Goal: Task Accomplishment & Management: Use online tool/utility

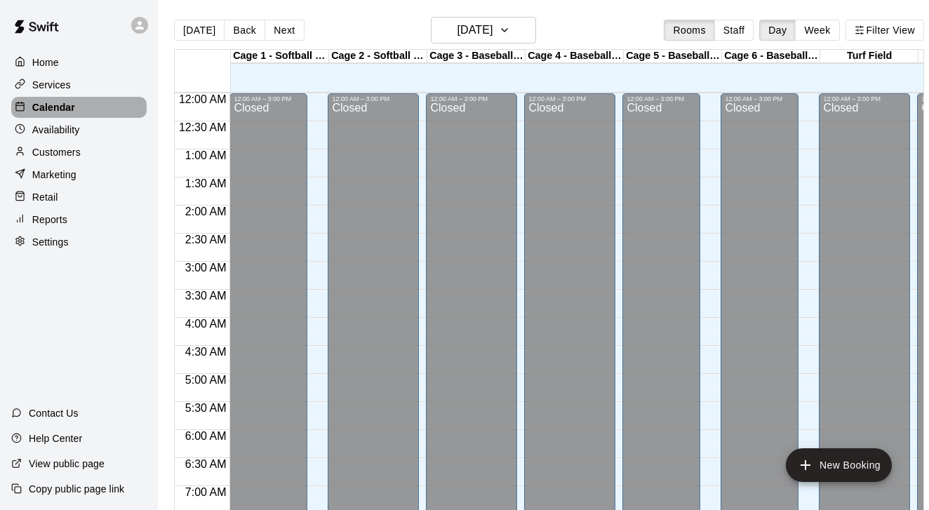
click at [81, 102] on div "Calendar" at bounding box center [78, 107] width 135 height 21
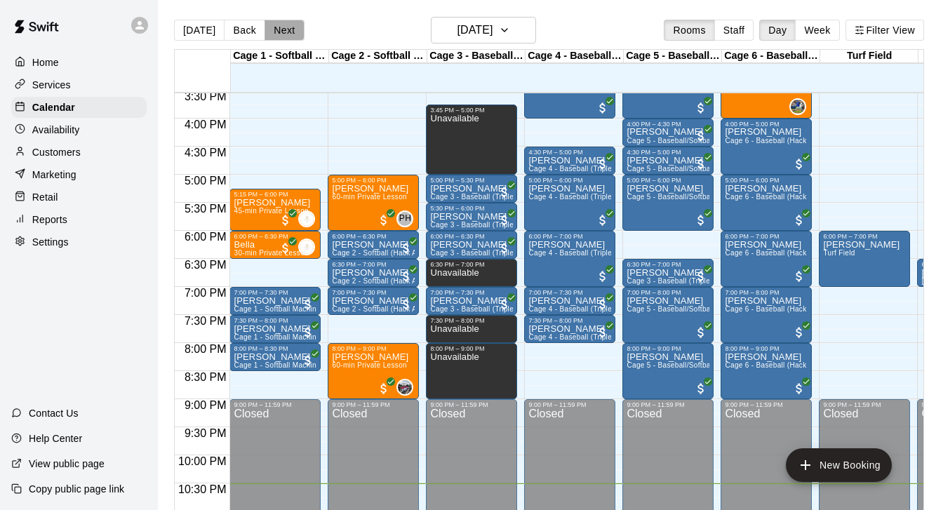
click at [279, 33] on button "Next" at bounding box center [284, 30] width 39 height 21
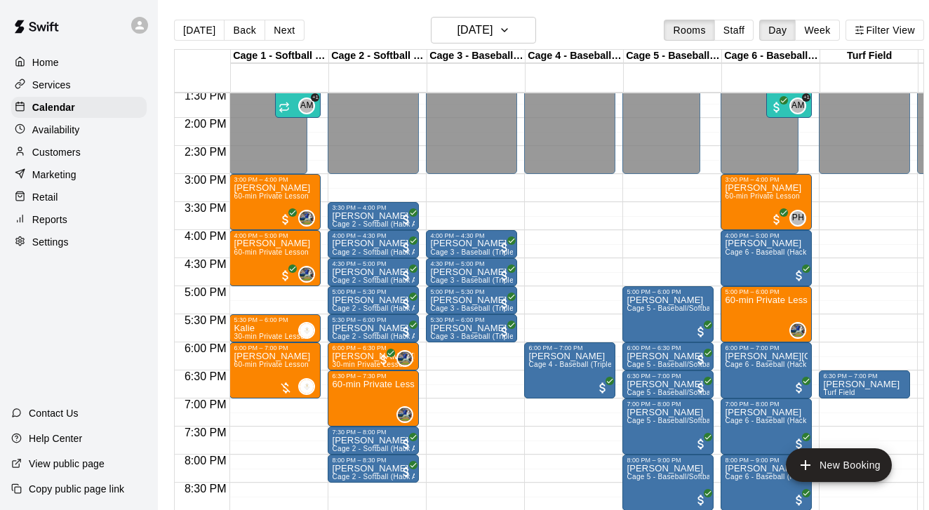
scroll to position [759, 0]
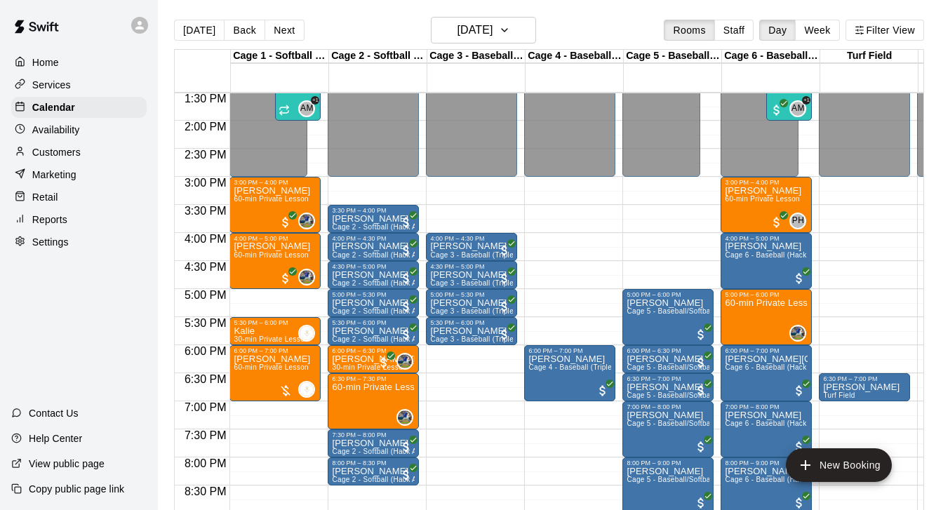
click at [88, 215] on div "Reports" at bounding box center [78, 219] width 135 height 21
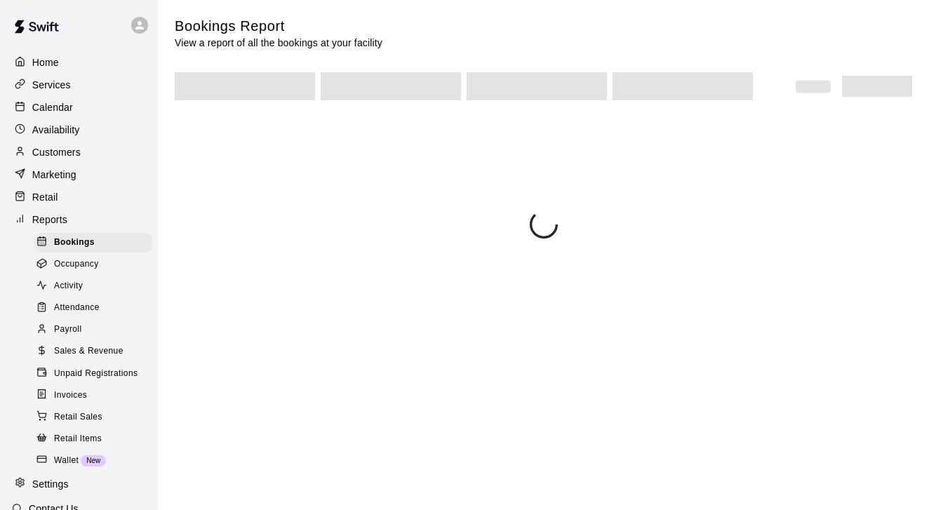
click at [110, 349] on span "Sales & Revenue" at bounding box center [88, 352] width 69 height 14
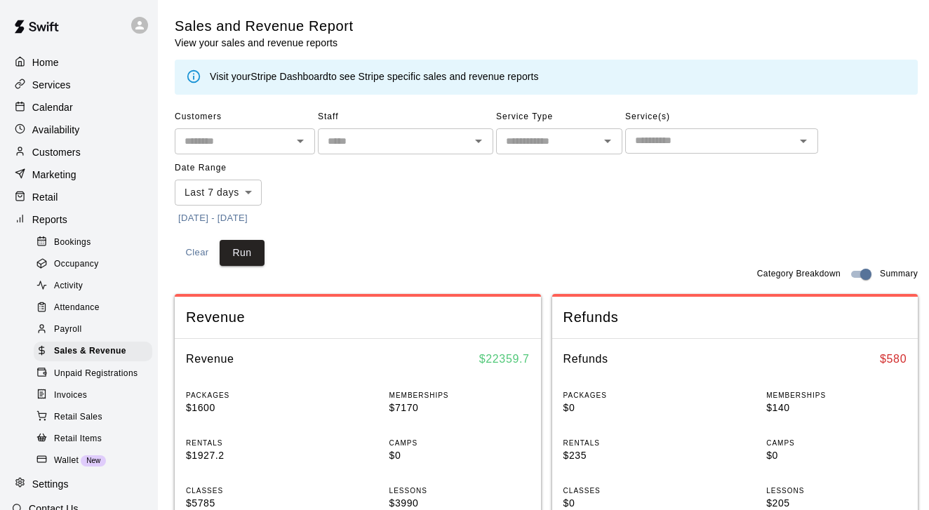
click at [251, 215] on button "[DATE] - [DATE]" at bounding box center [213, 219] width 77 height 22
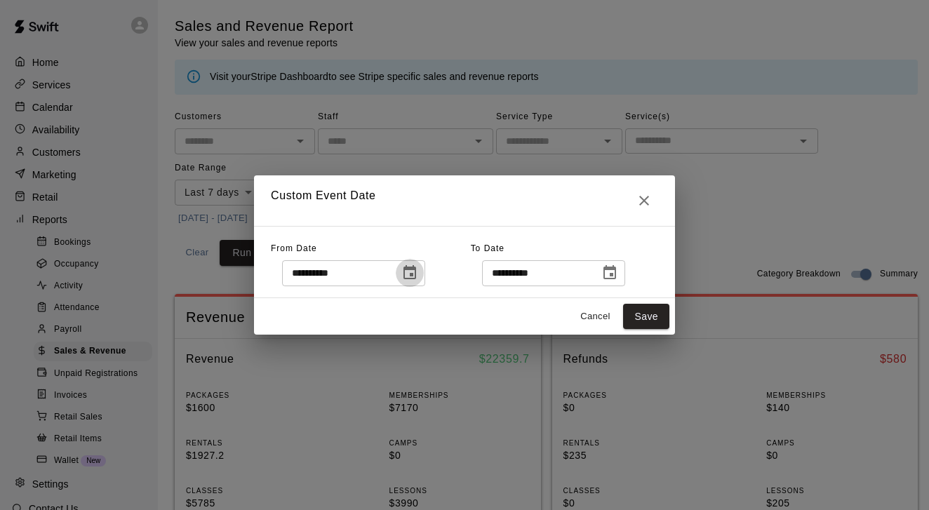
click at [407, 277] on button "Choose date, selected date is Aug 7, 2025" at bounding box center [410, 273] width 28 height 28
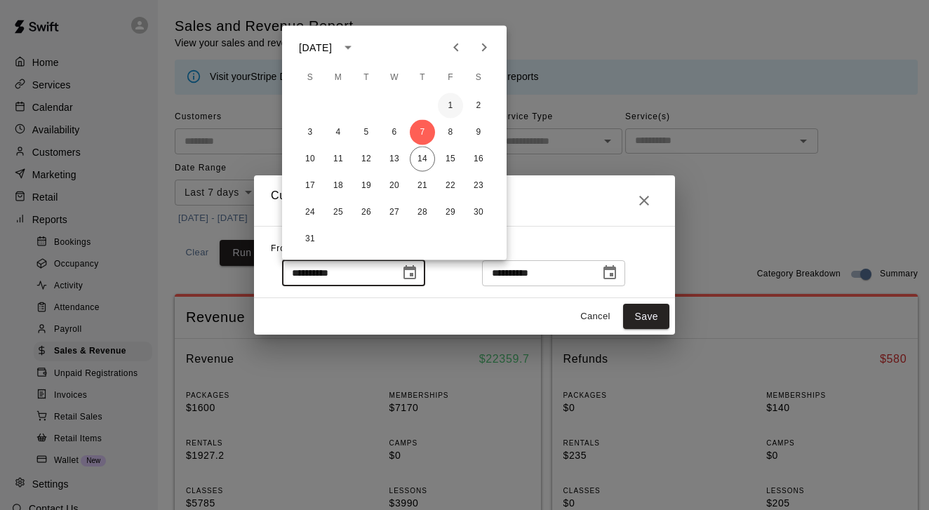
click at [456, 110] on button "1" at bounding box center [450, 105] width 25 height 25
type input "**********"
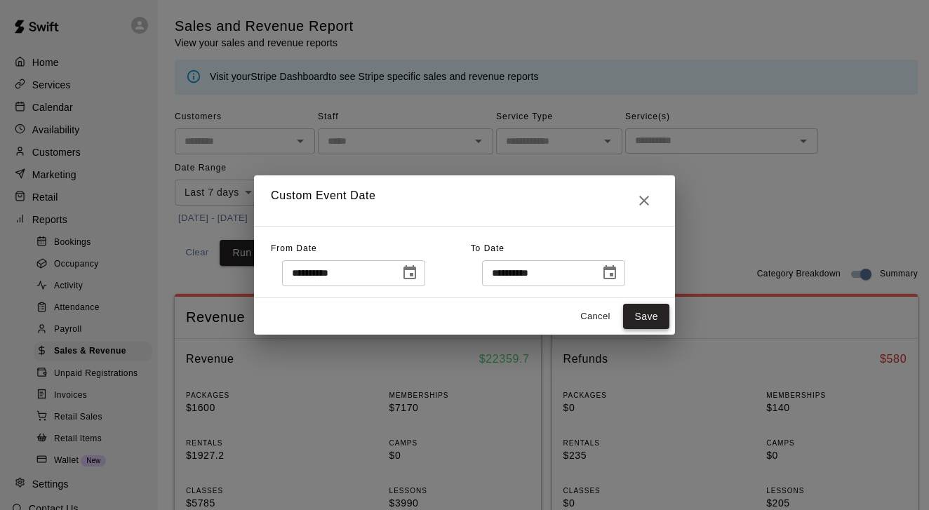
click at [639, 323] on button "Save" at bounding box center [646, 317] width 46 height 26
type input "******"
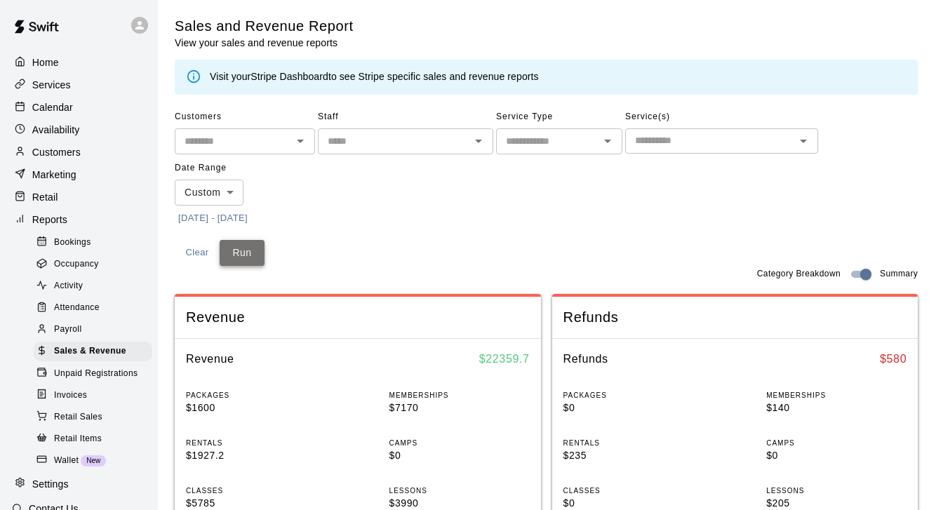
click at [240, 247] on button "Run" at bounding box center [242, 253] width 45 height 26
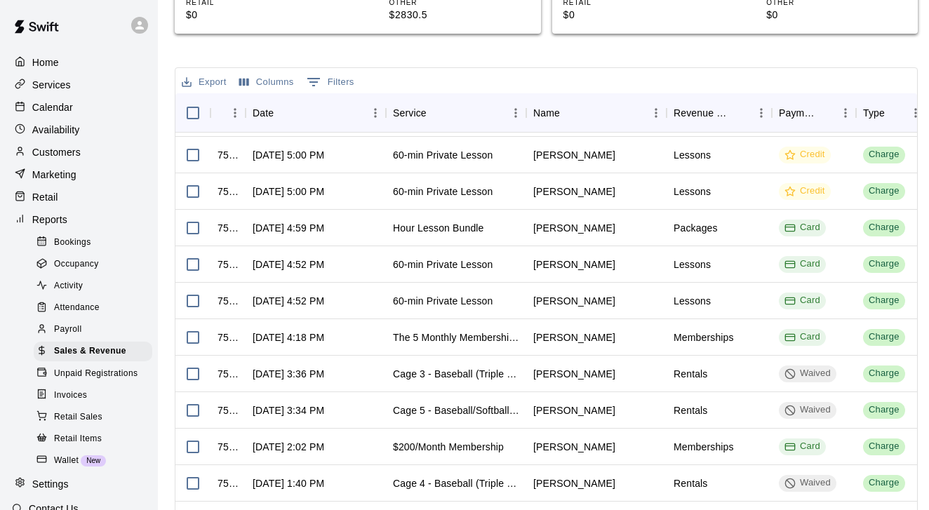
scroll to position [324, 0]
click at [87, 105] on div "Calendar" at bounding box center [78, 107] width 135 height 21
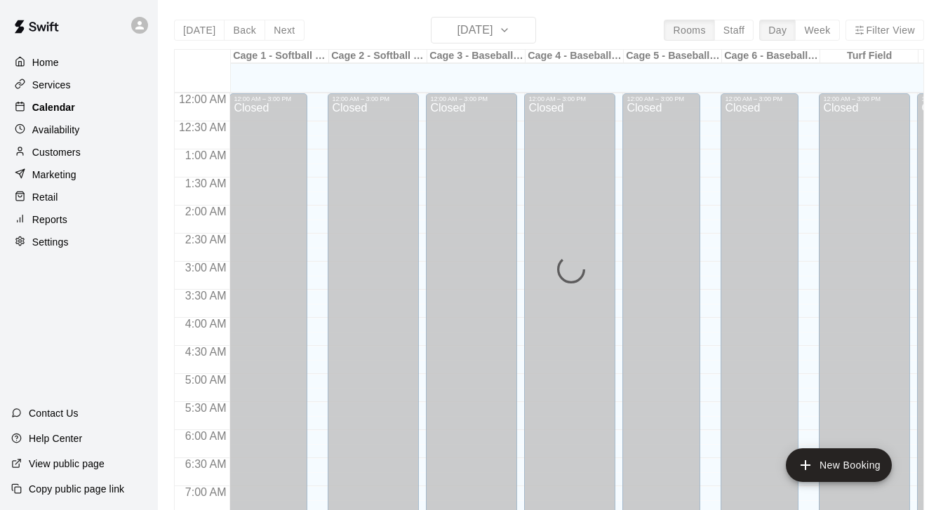
scroll to position [873, 0]
